Goal: Task Accomplishment & Management: Manage account settings

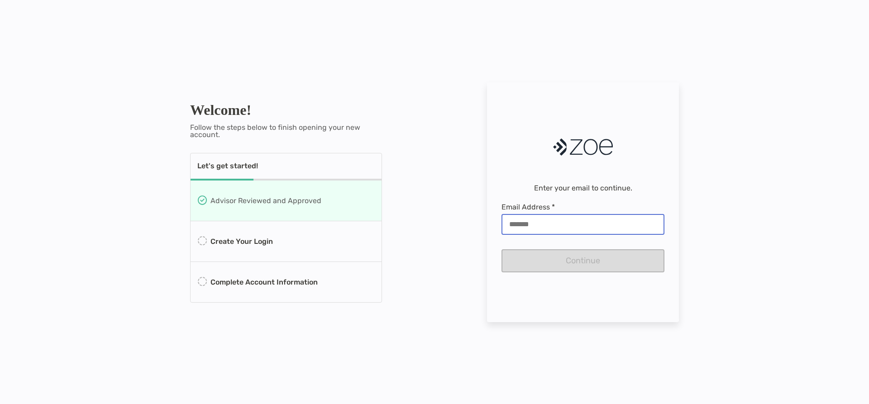
click at [522, 222] on input "Email Address *" at bounding box center [582, 224] width 161 height 8
type input "**********"
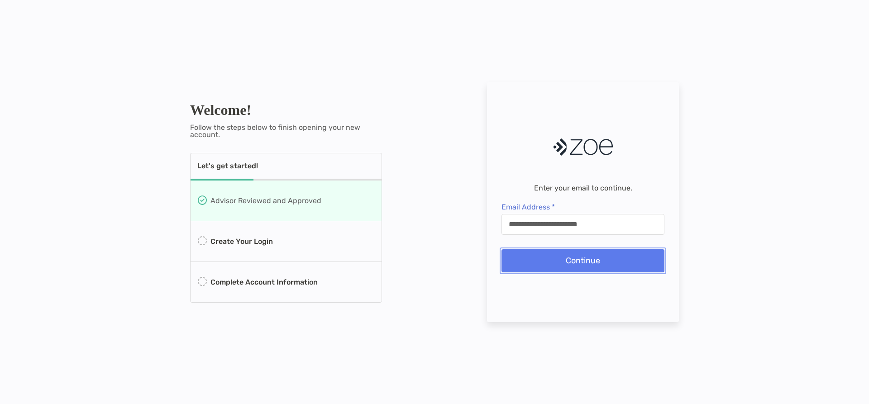
click at [568, 260] on button "Continue" at bounding box center [583, 260] width 163 height 23
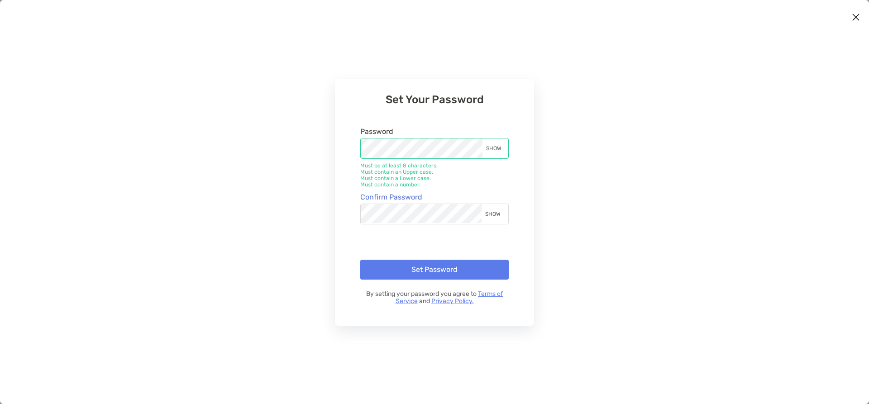
click at [497, 214] on div "SHOW" at bounding box center [495, 214] width 26 height 20
click at [496, 143] on div "SHOW" at bounding box center [495, 149] width 26 height 20
click at [426, 269] on button "Set Password" at bounding box center [434, 270] width 148 height 20
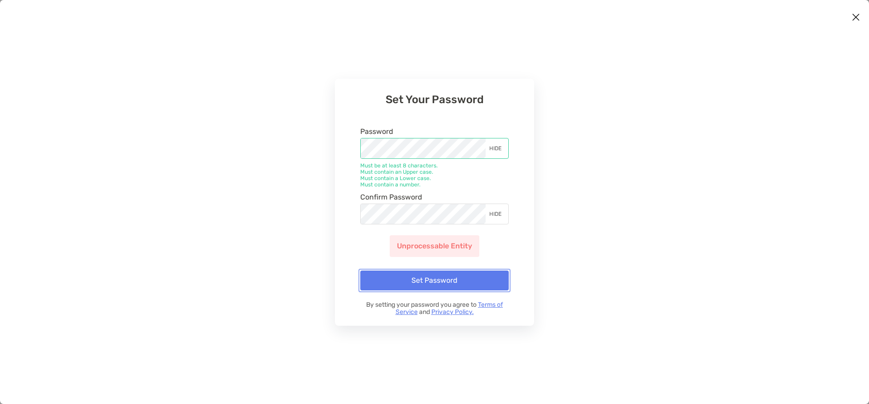
click at [421, 279] on button "Set Password" at bounding box center [434, 281] width 148 height 20
